Goal: Transaction & Acquisition: Purchase product/service

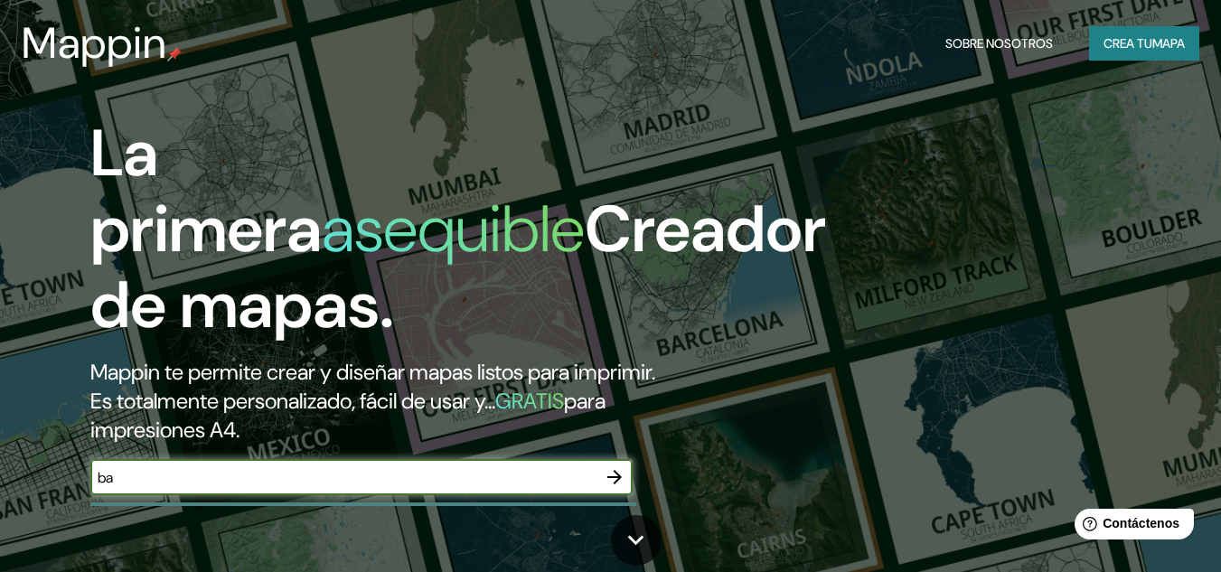
type input "[GEOGRAPHIC_DATA]"
click at [618, 479] on icon "button" at bounding box center [614, 477] width 14 height 14
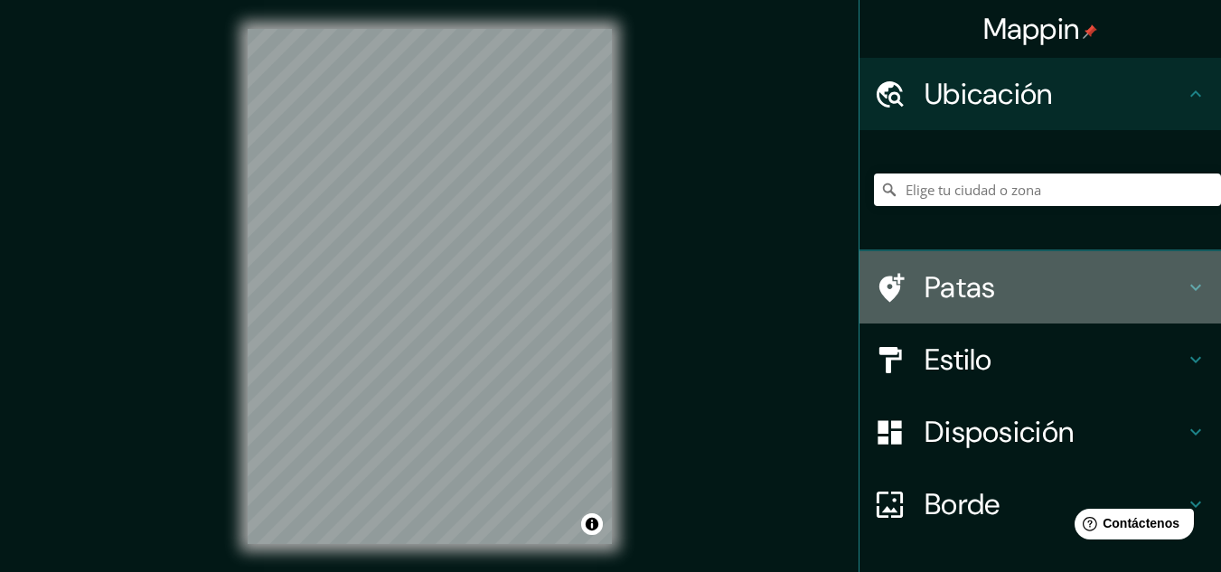
click at [983, 296] on h4 "Patas" at bounding box center [1054, 287] width 260 height 36
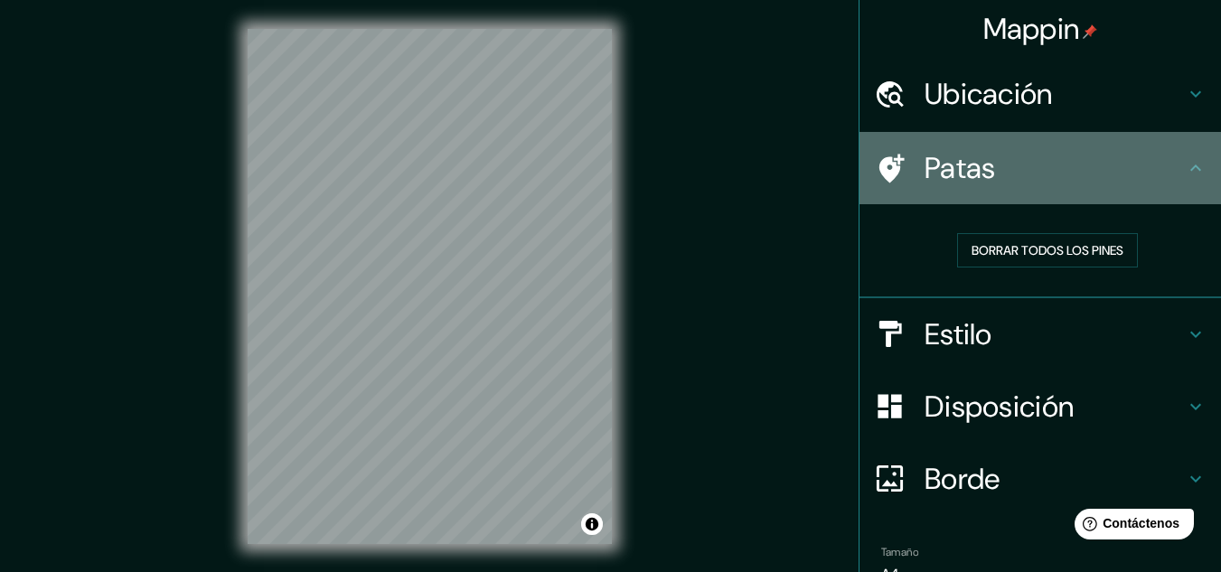
click at [997, 174] on h4 "Patas" at bounding box center [1054, 168] width 260 height 36
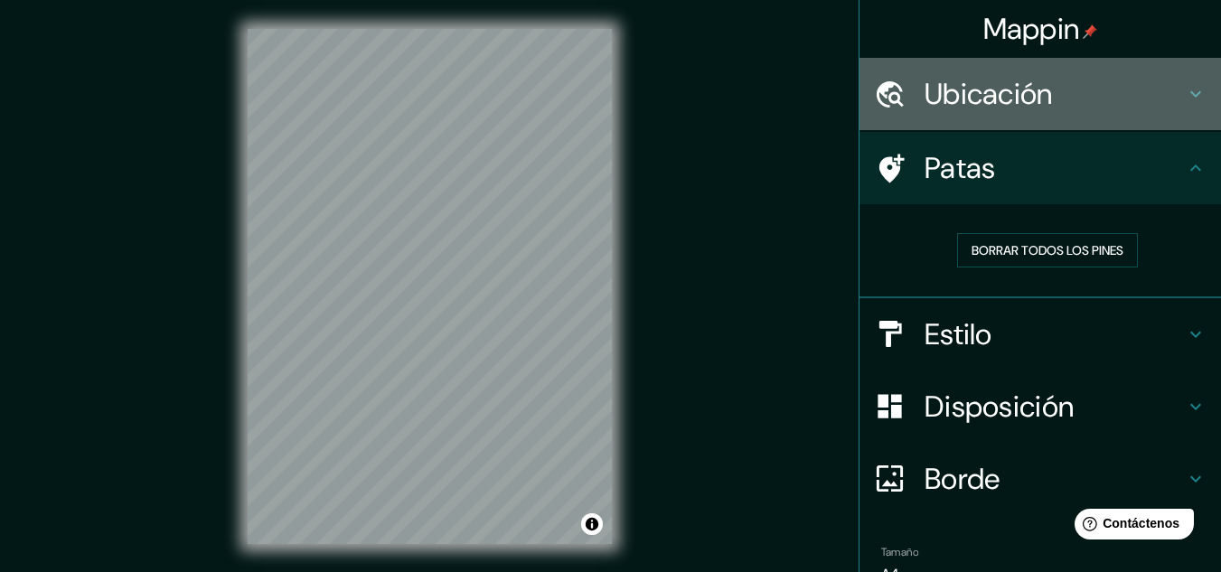
click at [971, 84] on font "Ubicación" at bounding box center [988, 94] width 128 height 38
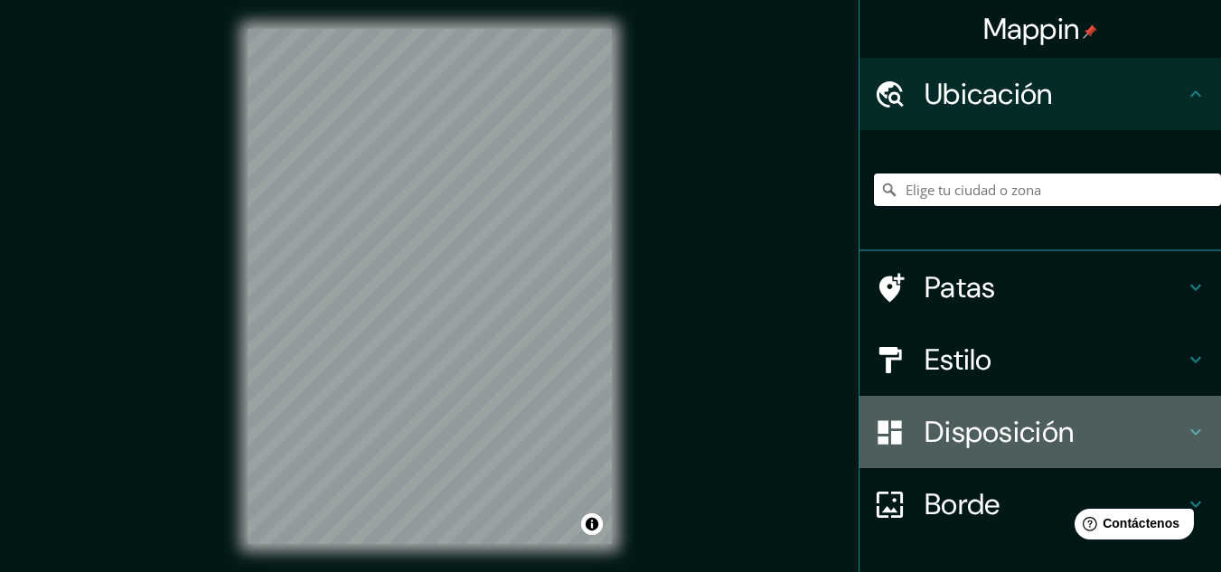
click at [943, 435] on font "Disposición" at bounding box center [998, 432] width 149 height 38
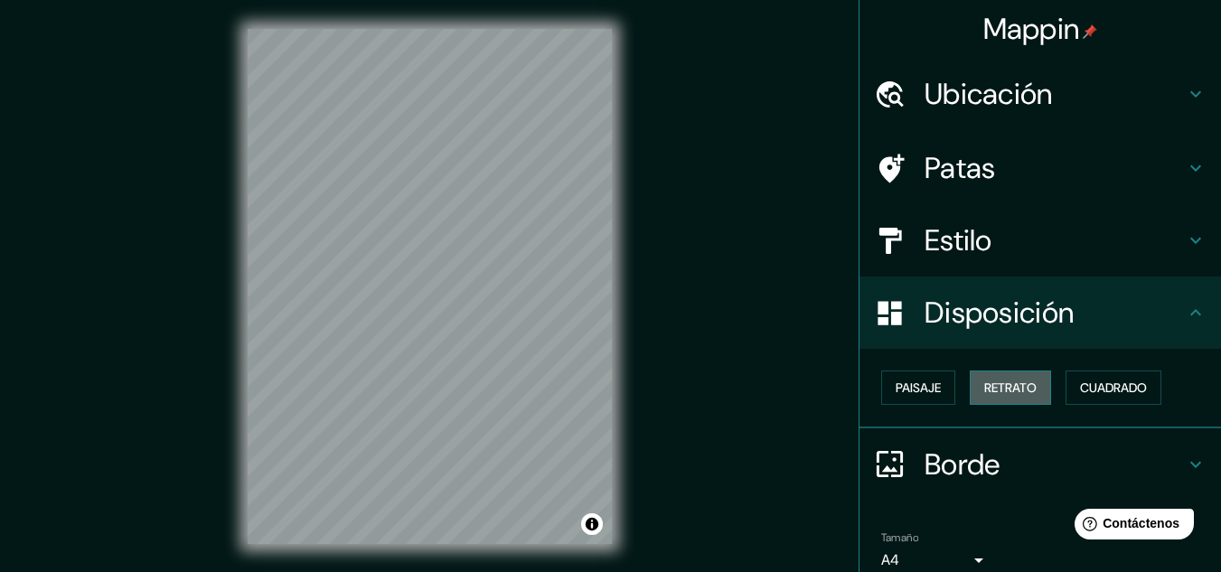
click at [969, 386] on button "Retrato" at bounding box center [1009, 387] width 81 height 34
click at [934, 382] on button "Paisaje" at bounding box center [918, 387] width 74 height 34
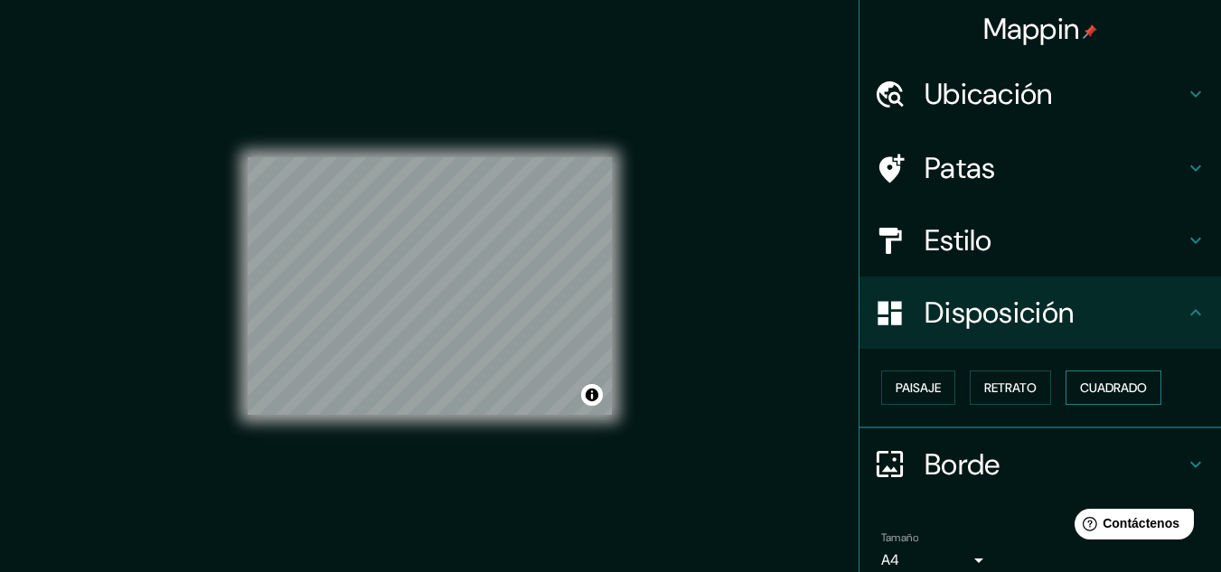
click at [1146, 394] on button "Cuadrado" at bounding box center [1113, 387] width 96 height 34
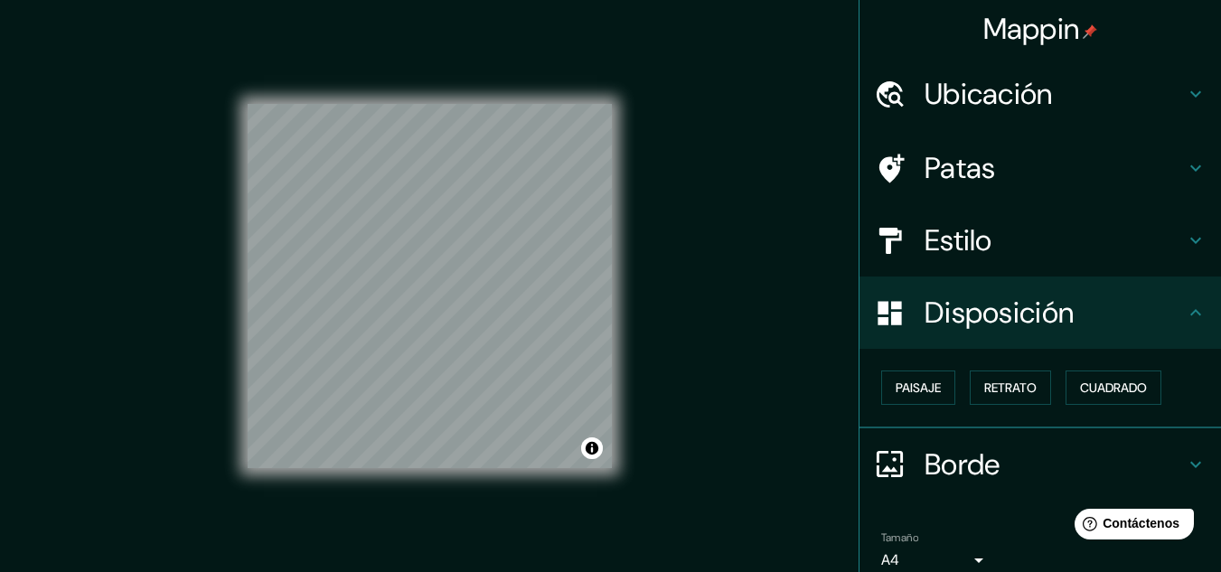
scroll to position [80, 0]
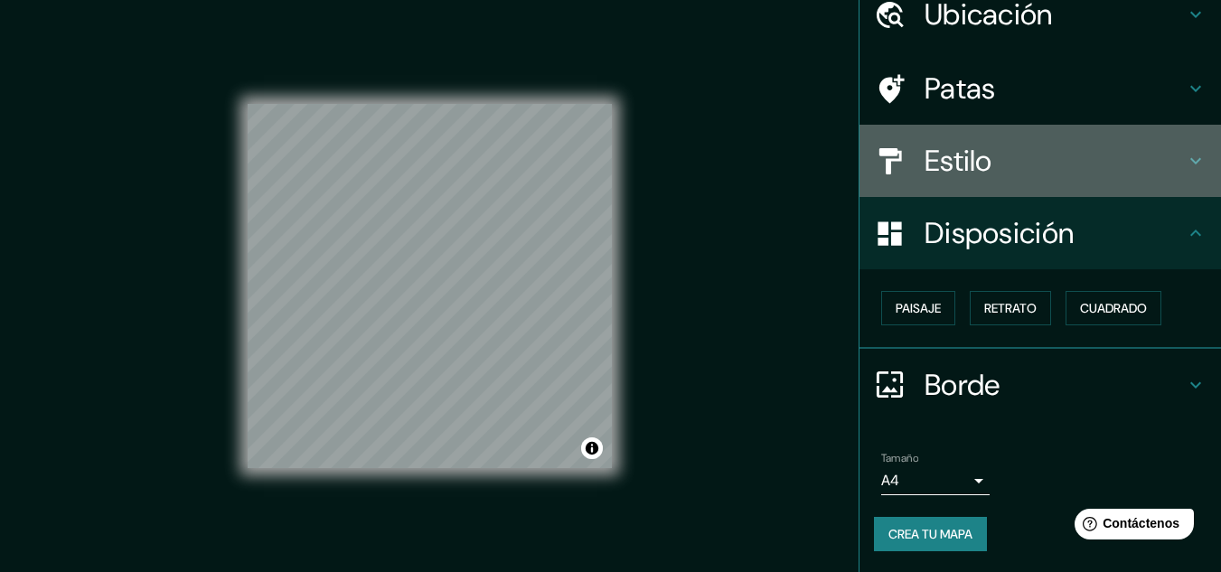
click at [975, 176] on font "Estilo" at bounding box center [958, 161] width 68 height 38
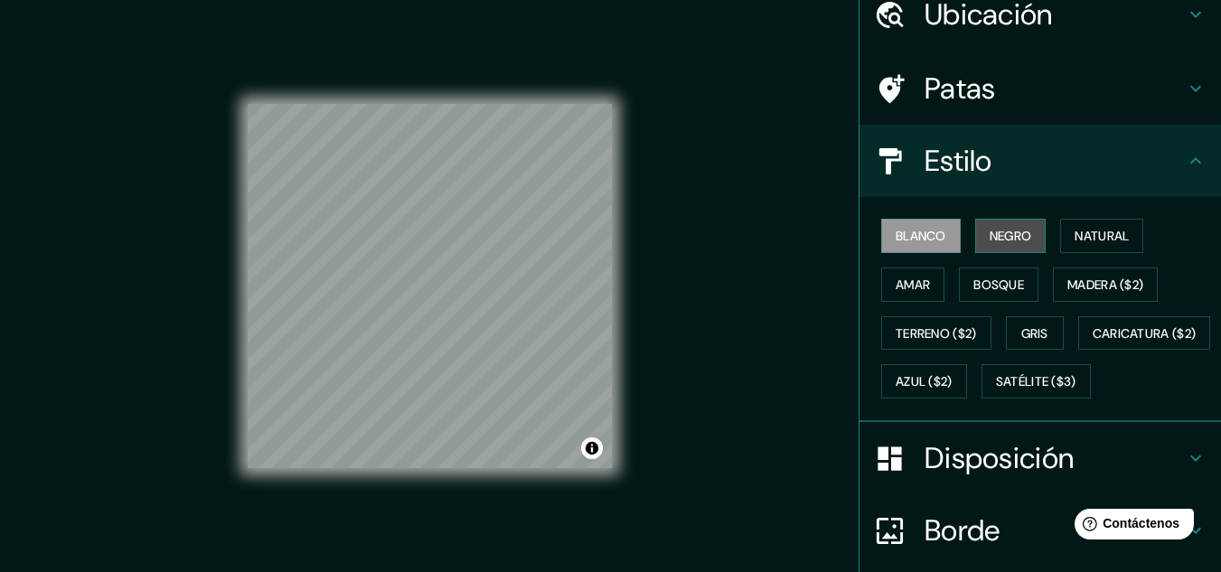
click at [989, 244] on font "Negro" at bounding box center [1010, 236] width 42 height 16
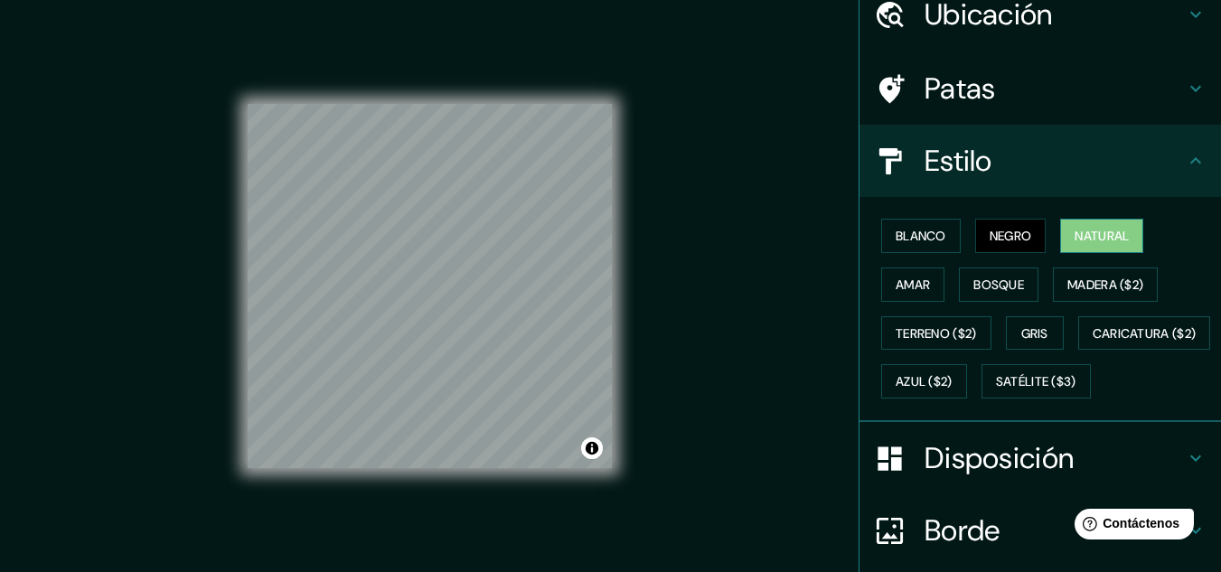
click at [1079, 232] on font "Natural" at bounding box center [1101, 236] width 54 height 16
click at [1025, 105] on h4 "Patas" at bounding box center [1054, 88] width 260 height 36
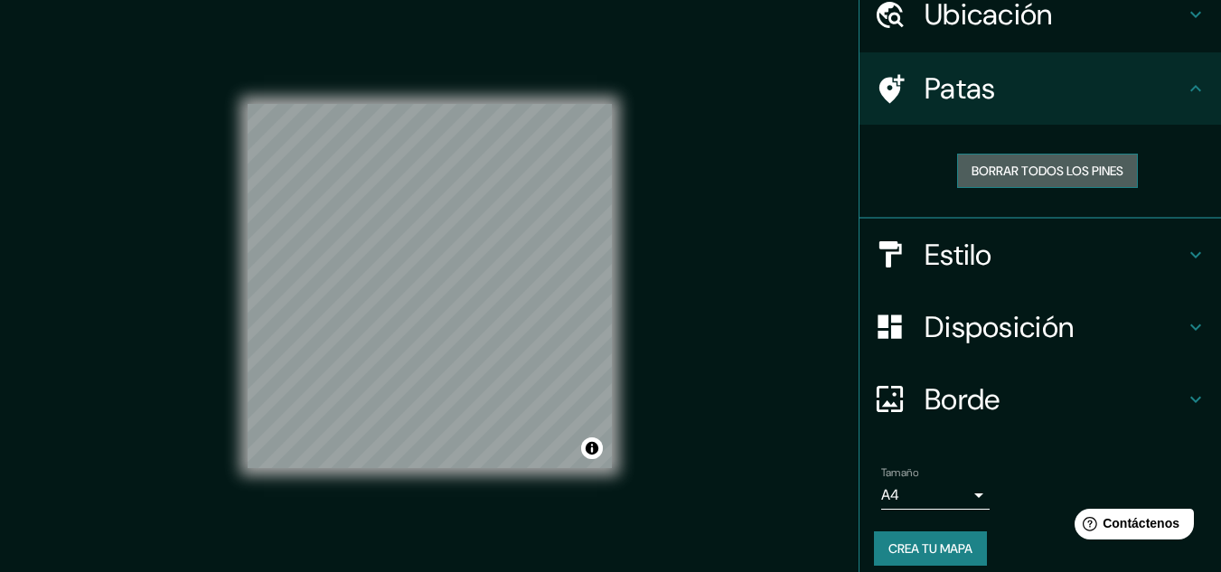
click at [1011, 162] on font "Borrar todos los pines" at bounding box center [1047, 170] width 152 height 23
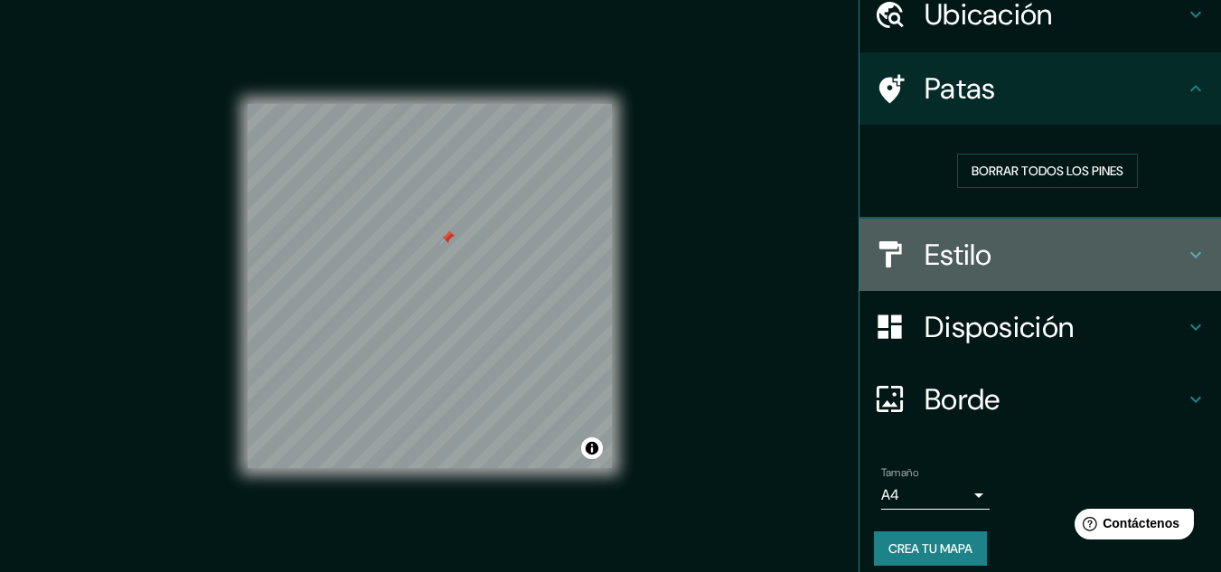
click at [1048, 276] on div "Estilo" at bounding box center [1039, 255] width 361 height 72
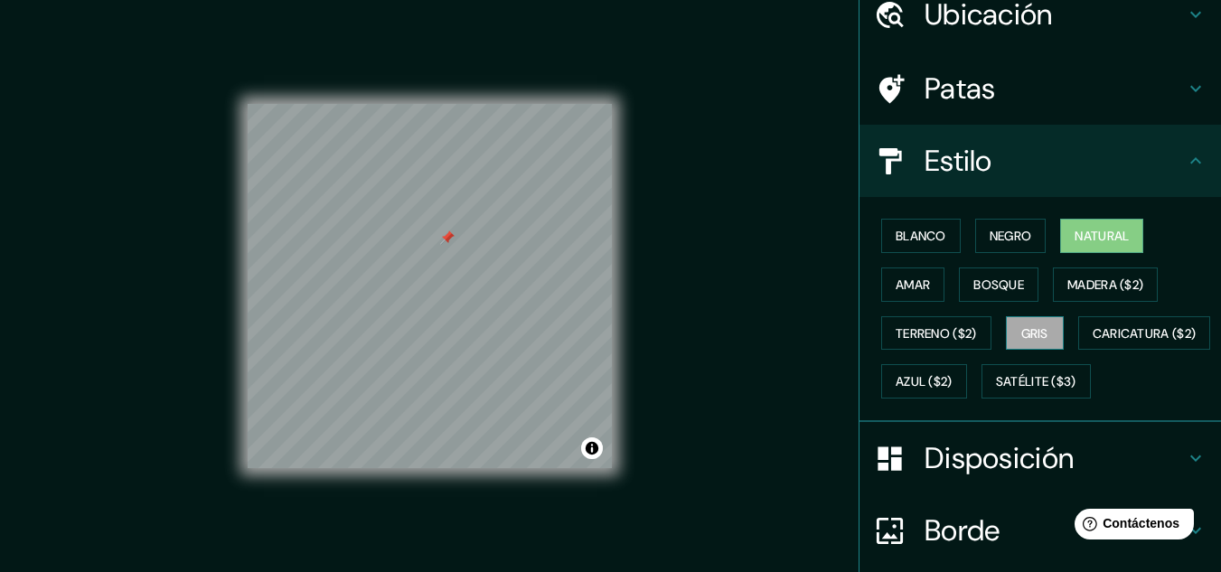
click at [1010, 338] on button "Gris" at bounding box center [1035, 333] width 58 height 34
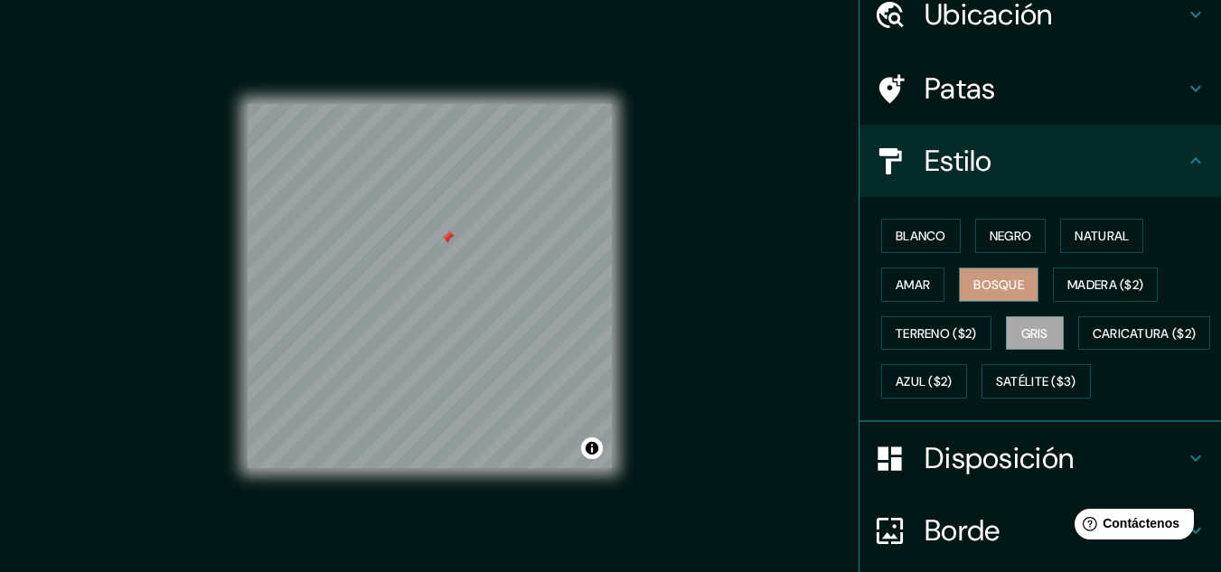
click at [997, 277] on font "Bosque" at bounding box center [998, 284] width 51 height 16
click at [922, 284] on button "Amar" at bounding box center [912, 284] width 63 height 34
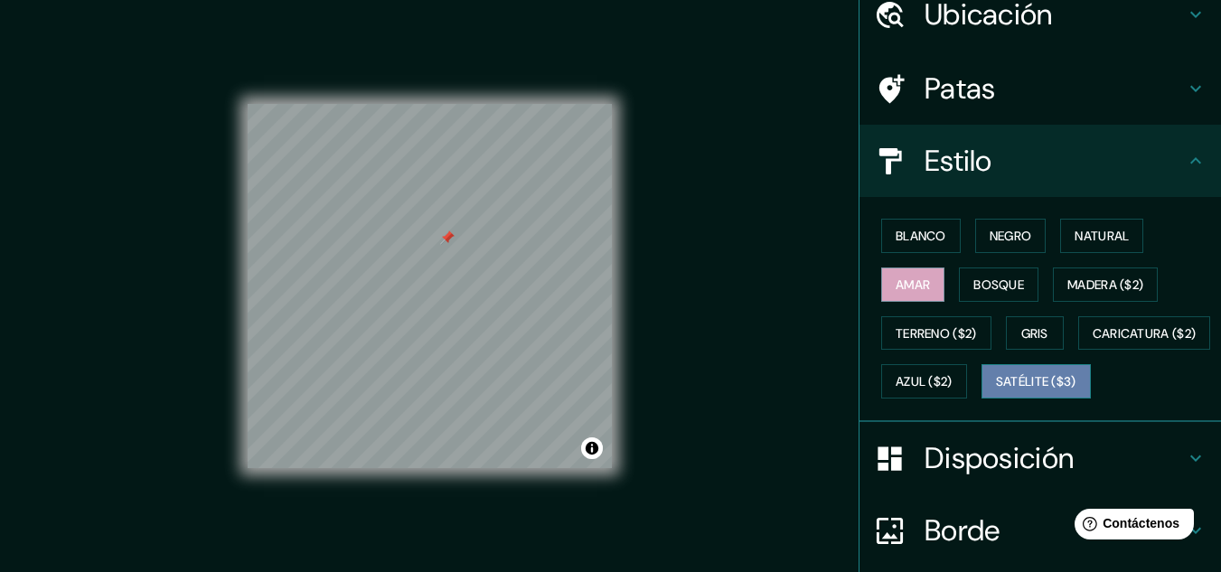
click at [981, 398] on button "Satélite ($3)" at bounding box center [1035, 381] width 109 height 34
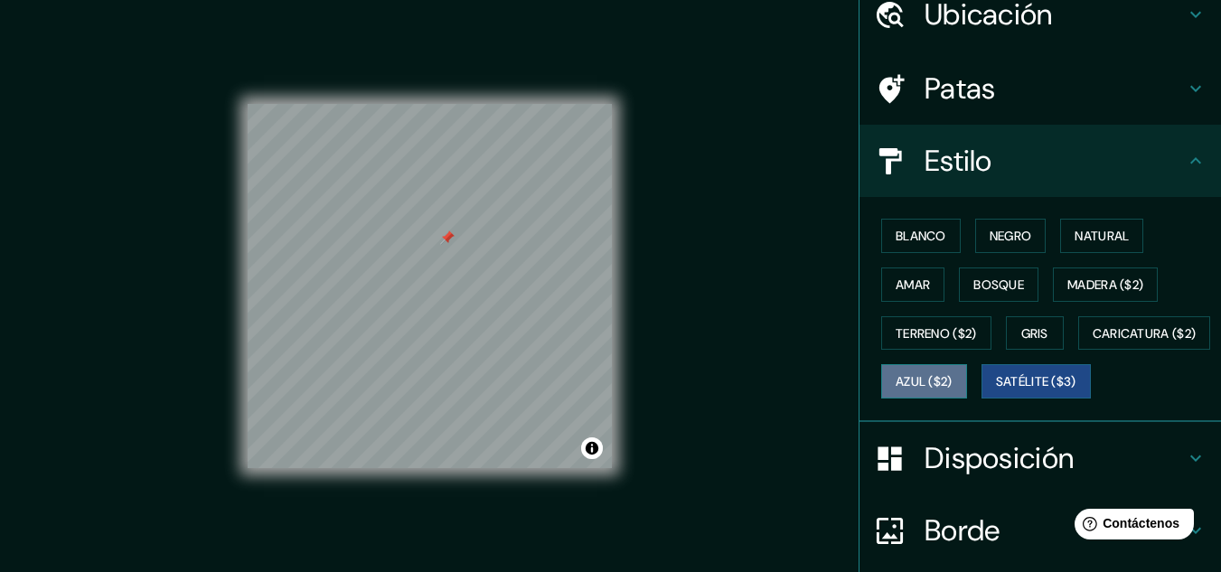
click at [967, 370] on button "Azul ($2)" at bounding box center [924, 381] width 86 height 34
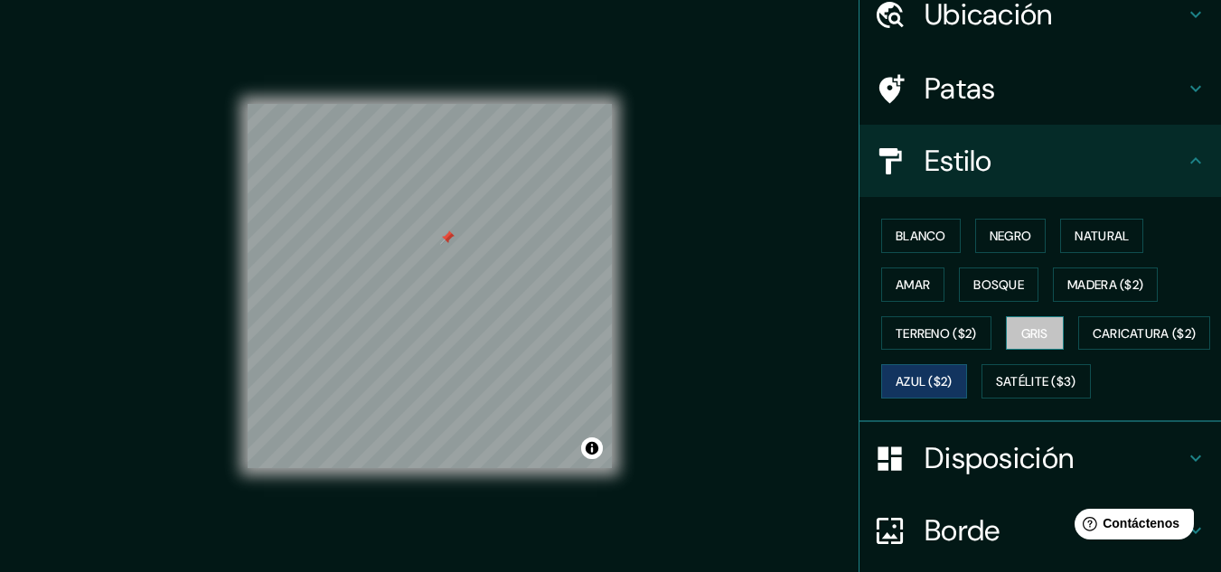
click at [1039, 331] on font "Gris" at bounding box center [1034, 333] width 27 height 16
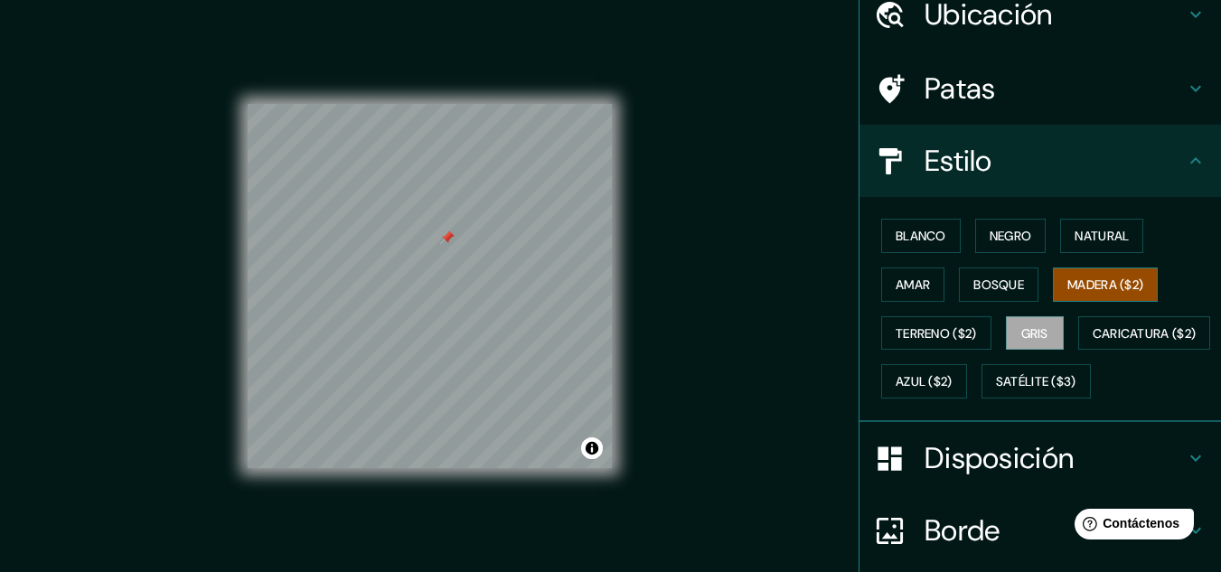
click at [1112, 277] on font "Madera ($2)" at bounding box center [1105, 284] width 76 height 16
click at [906, 342] on font "Terreno ($2)" at bounding box center [935, 333] width 81 height 23
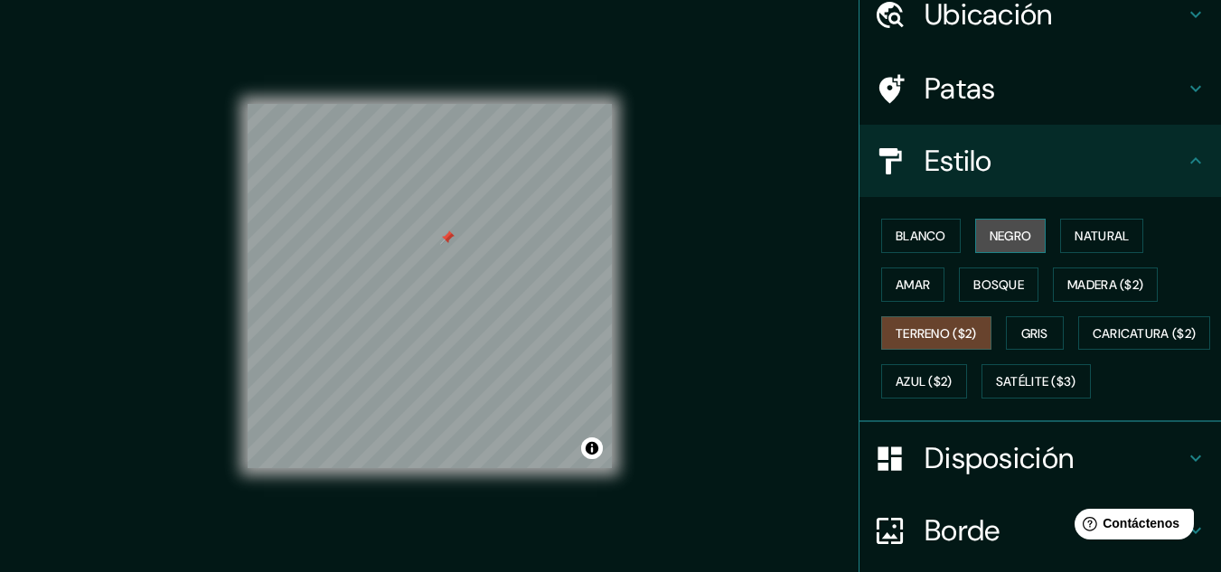
click at [1035, 232] on button "Negro" at bounding box center [1010, 236] width 71 height 34
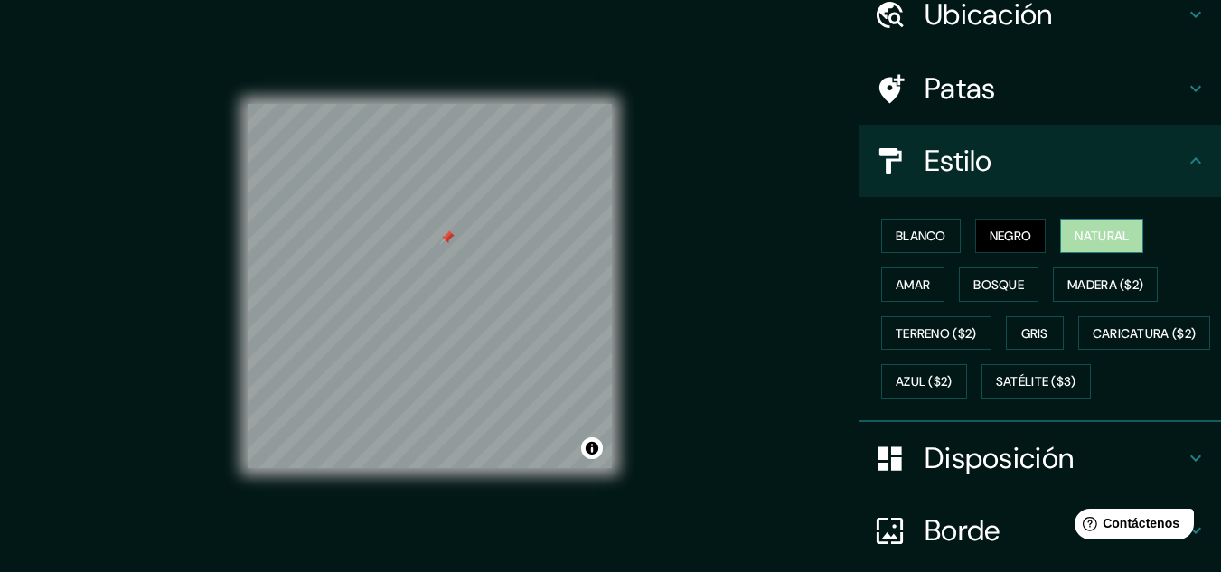
click at [1074, 225] on font "Natural" at bounding box center [1101, 235] width 54 height 23
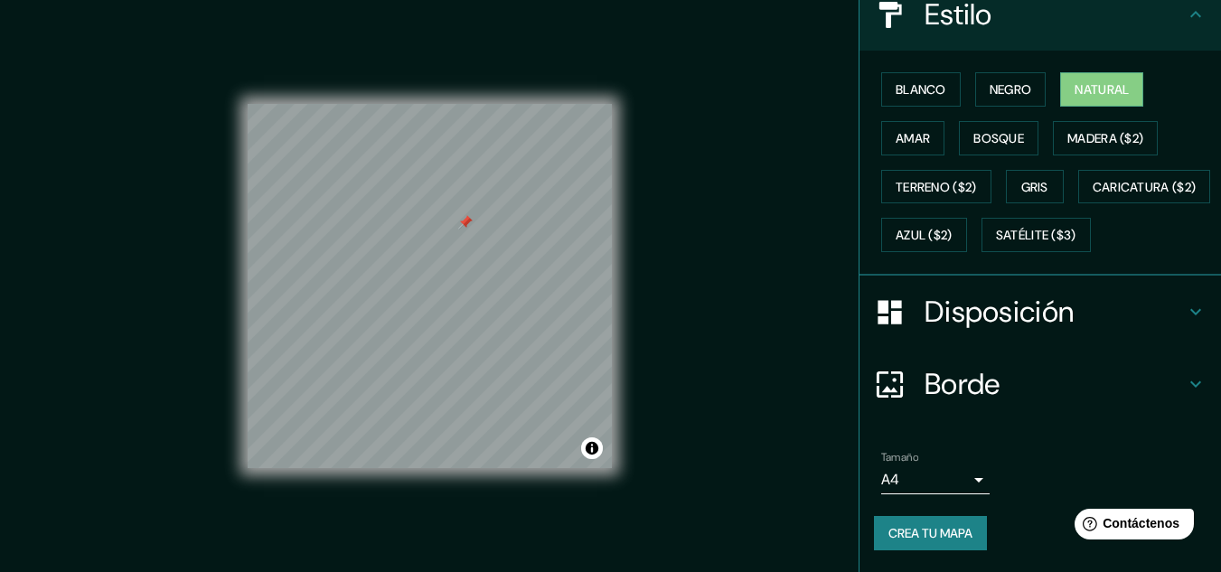
scroll to position [274, 0]
click at [897, 543] on font "Crea tu mapa" at bounding box center [930, 532] width 84 height 23
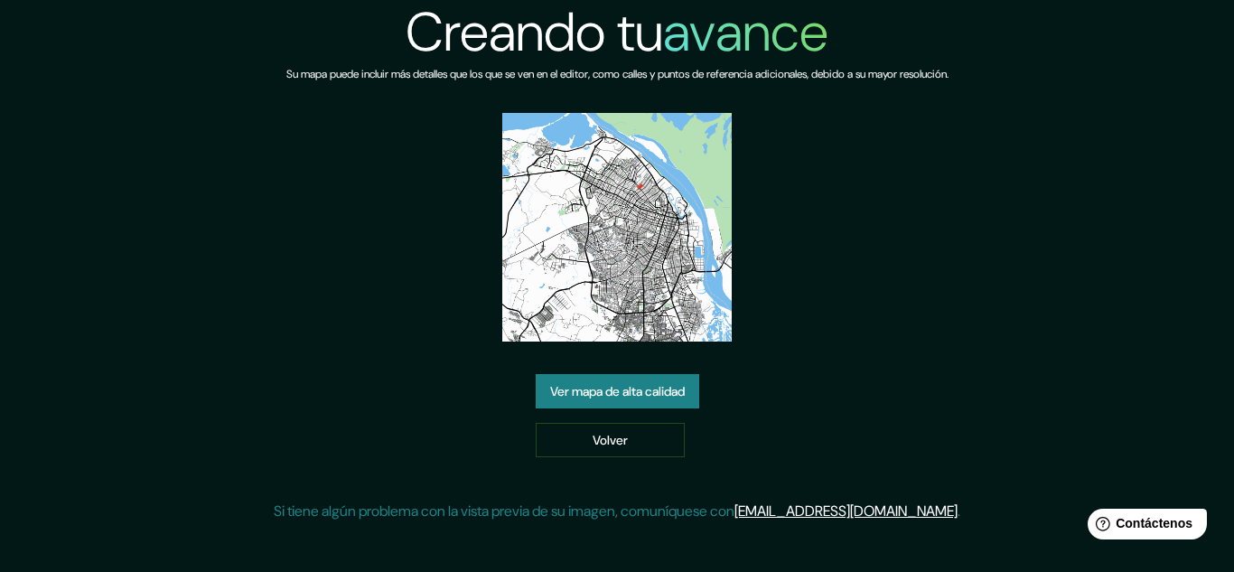
click at [594, 394] on font "Ver mapa de alta calidad" at bounding box center [617, 391] width 135 height 16
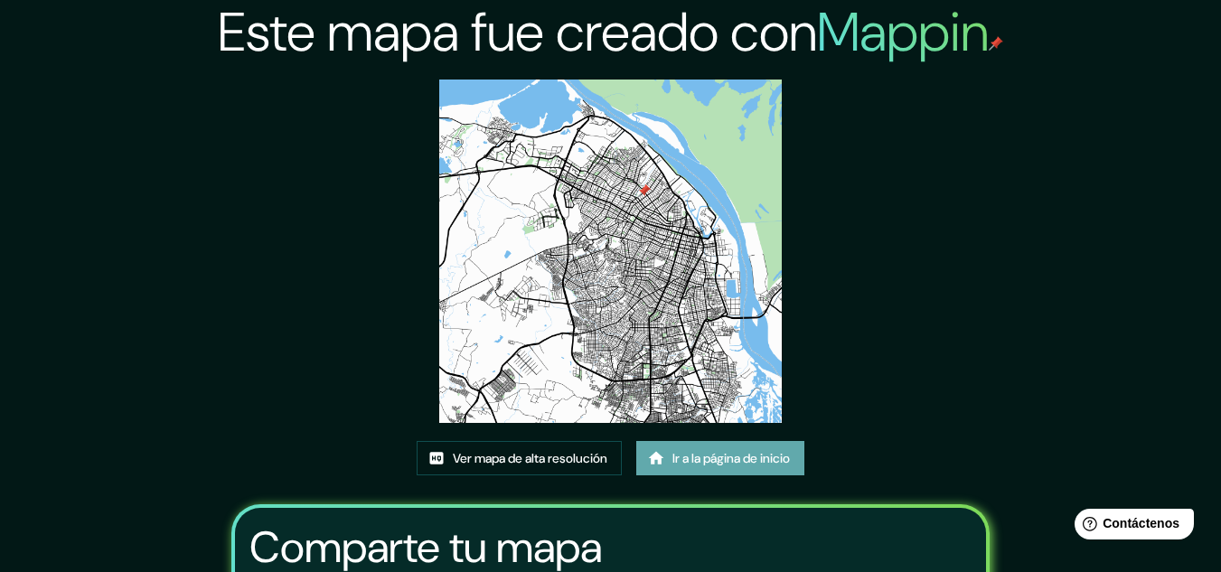
click at [666, 445] on link "Ir a la página de inicio" at bounding box center [720, 458] width 168 height 34
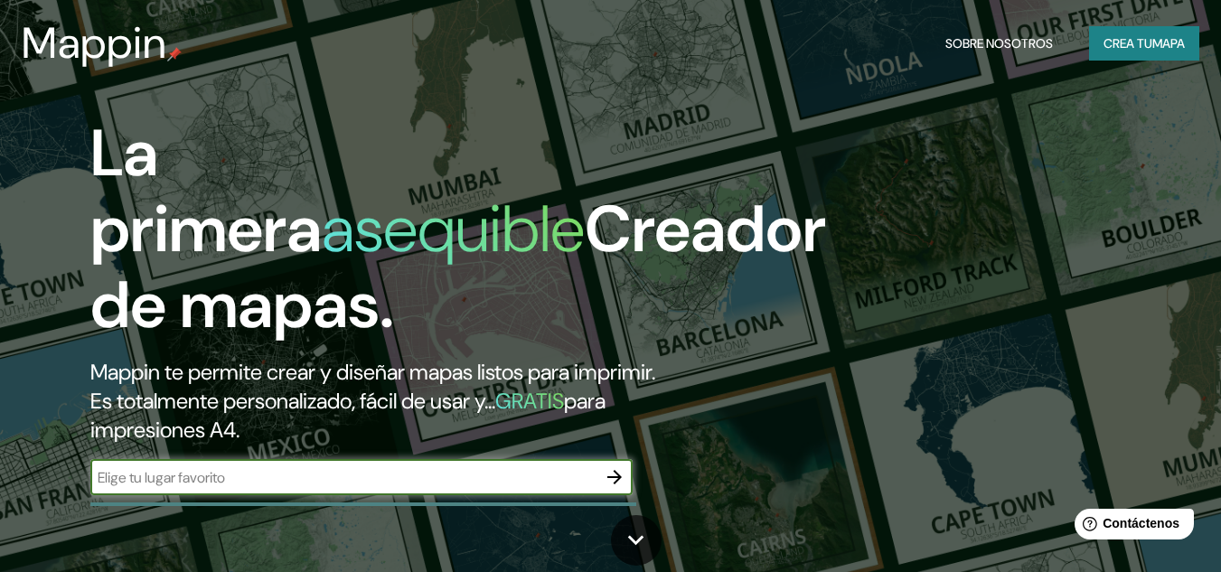
click at [614, 477] on icon "button" at bounding box center [614, 477] width 14 height 14
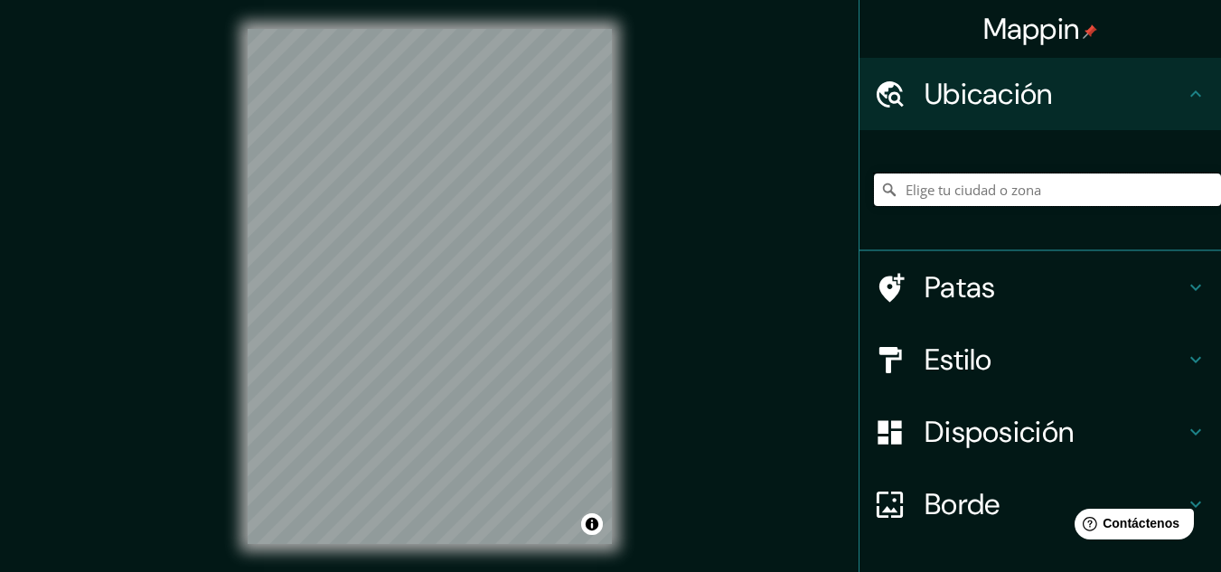
click at [956, 186] on input "Elige tu ciudad o zona" at bounding box center [1047, 189] width 347 height 33
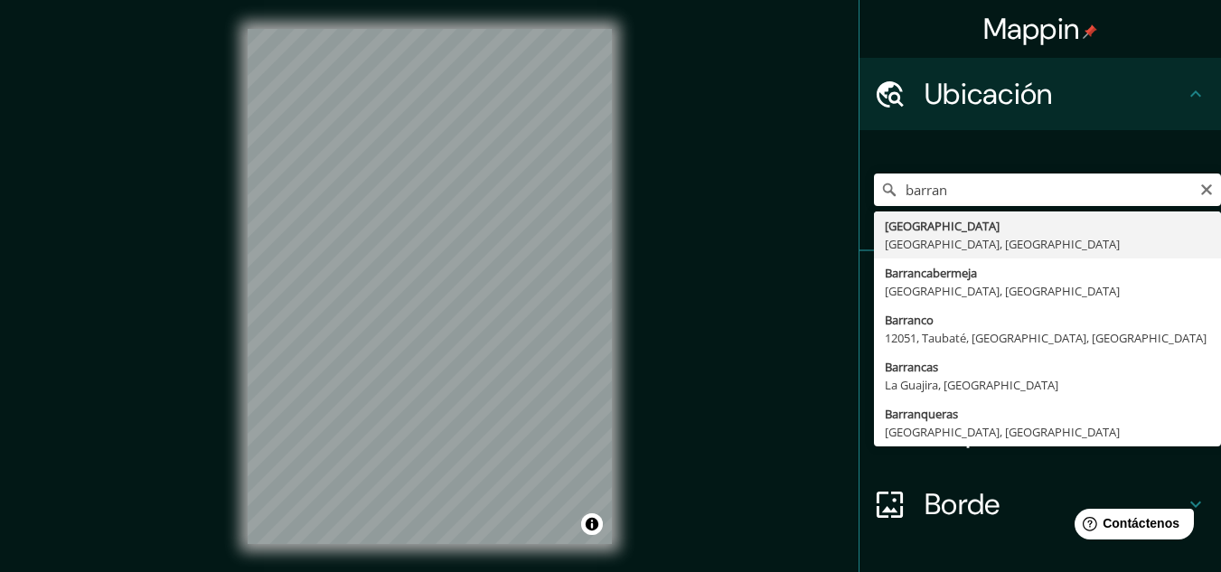
type input "Barranquilla, Atlántico, Colombia"
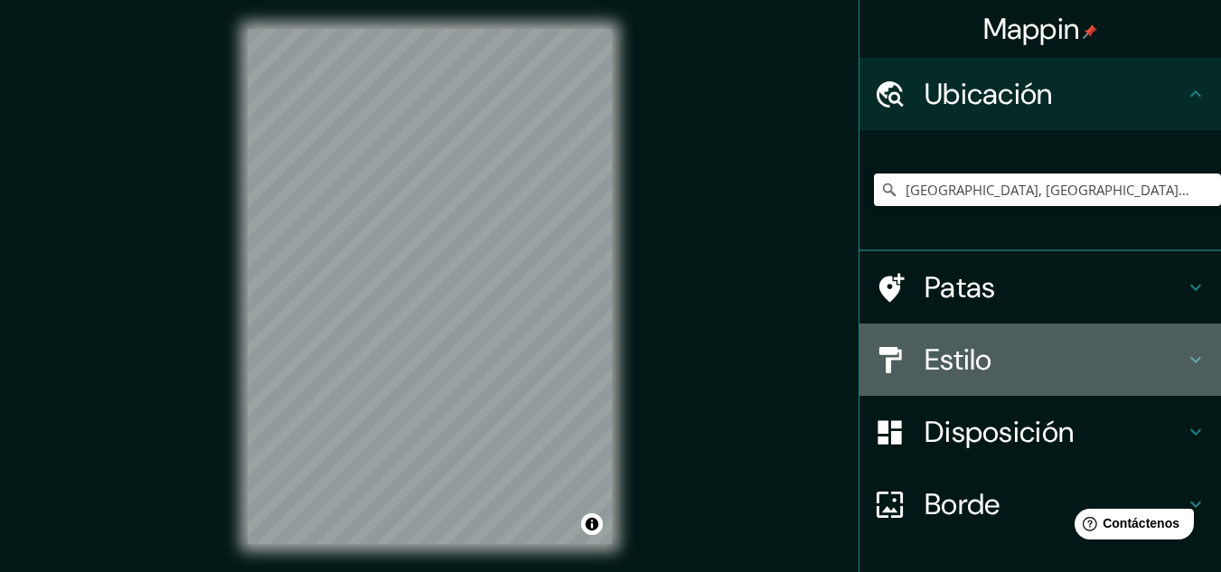
click at [959, 380] on div "Estilo" at bounding box center [1039, 359] width 361 height 72
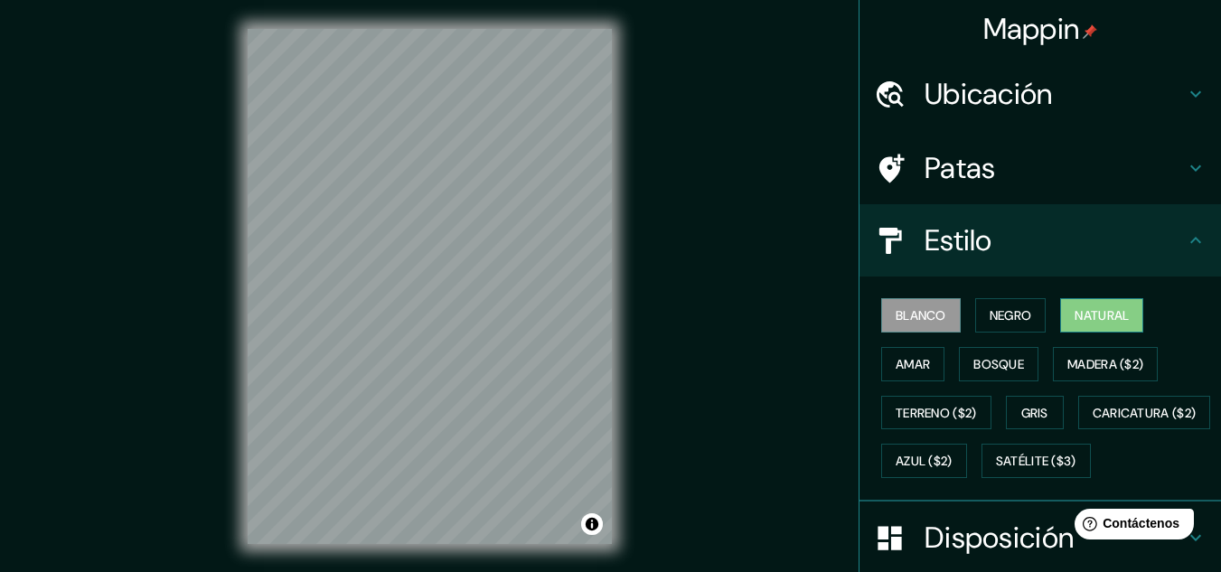
click at [1083, 302] on button "Natural" at bounding box center [1101, 315] width 83 height 34
click at [899, 307] on font "Blanco" at bounding box center [920, 315] width 51 height 16
click at [881, 379] on button "Amar" at bounding box center [912, 364] width 63 height 34
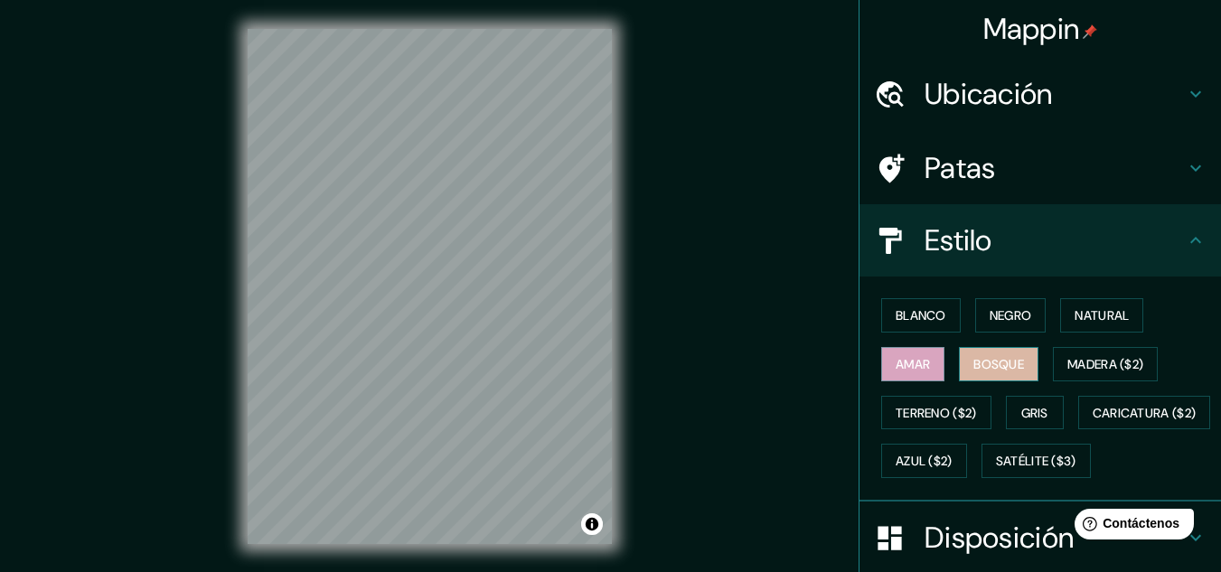
click at [986, 373] on font "Bosque" at bounding box center [998, 363] width 51 height 23
